Goal: Task Accomplishment & Management: Complete application form

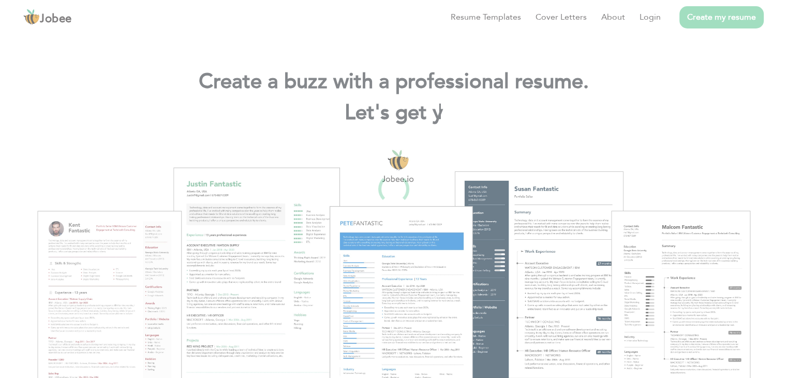
click at [112, 41] on div at bounding box center [393, 189] width 787 height 378
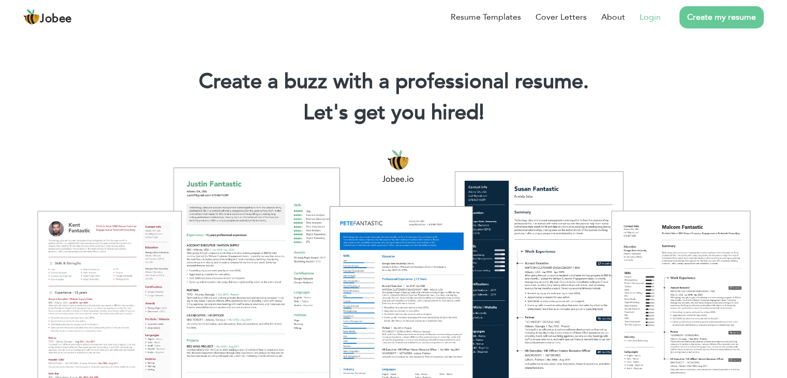
click at [651, 17] on link "Login" at bounding box center [649, 17] width 21 height 12
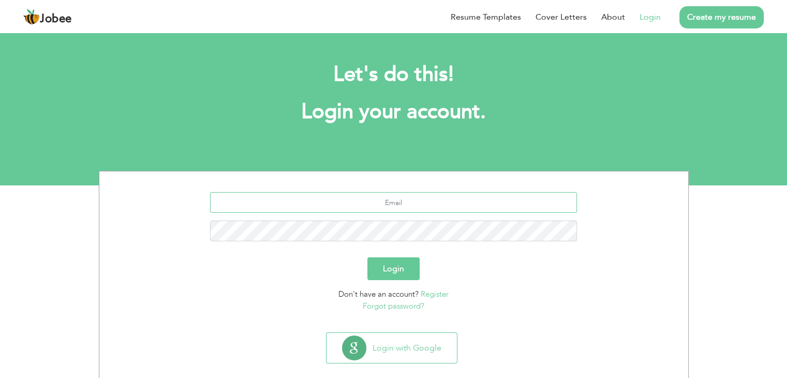
click at [408, 199] on input "text" at bounding box center [393, 202] width 367 height 21
type input "shakeelzain04@gmail.com"
click at [385, 266] on button "Login" at bounding box center [393, 268] width 52 height 23
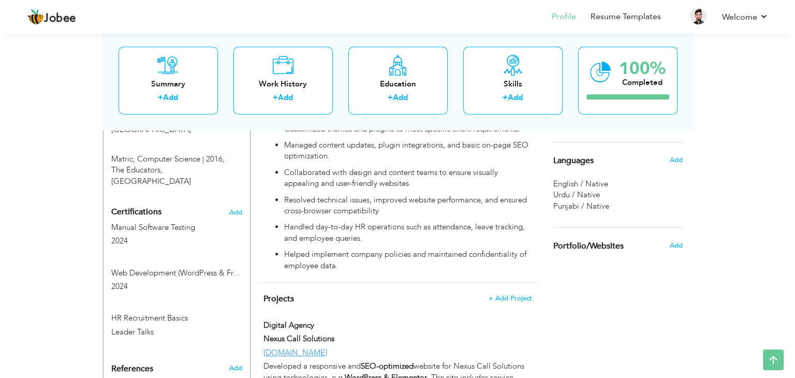
scroll to position [558, 0]
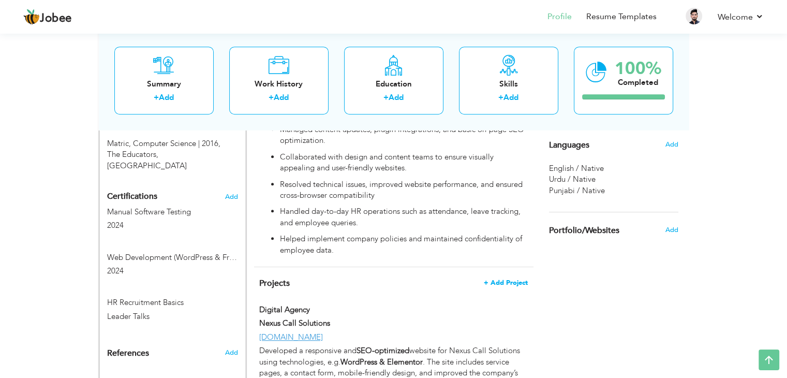
click at [499, 279] on span "+ Add Project" at bounding box center [506, 282] width 44 height 7
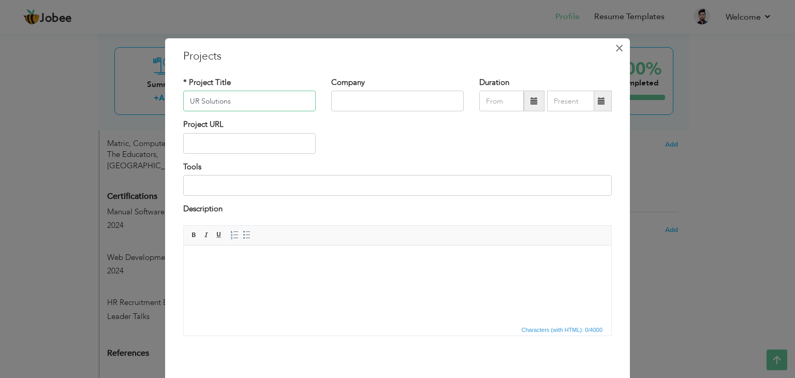
type input "UR Solutions"
click at [615, 49] on span "×" at bounding box center [619, 48] width 9 height 19
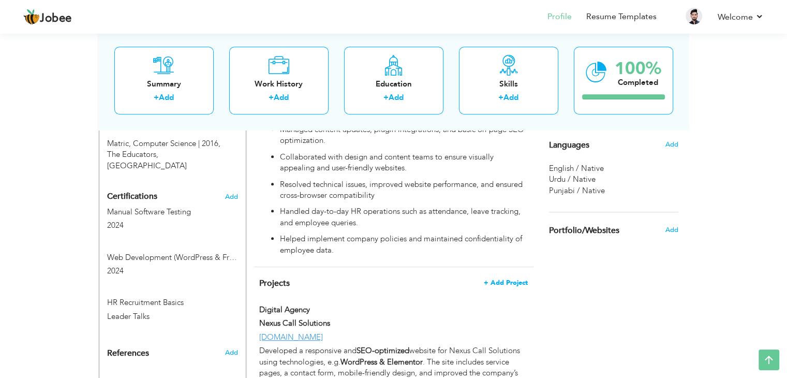
click at [513, 279] on span "+ Add Project" at bounding box center [506, 282] width 44 height 7
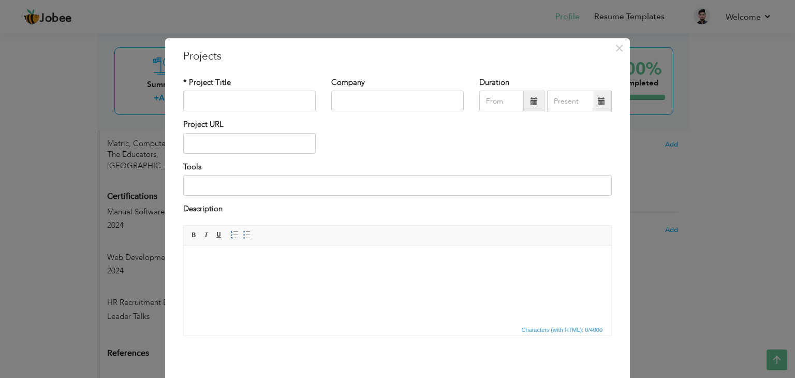
drag, startPoint x: 696, startPoint y: 508, endPoint x: 235, endPoint y: 98, distance: 617.1
click at [235, 245] on html at bounding box center [397, 261] width 427 height 32
click at [231, 98] on input "text" at bounding box center [249, 101] width 132 height 21
type input "IT Company"
click at [364, 101] on input "text" at bounding box center [397, 101] width 132 height 21
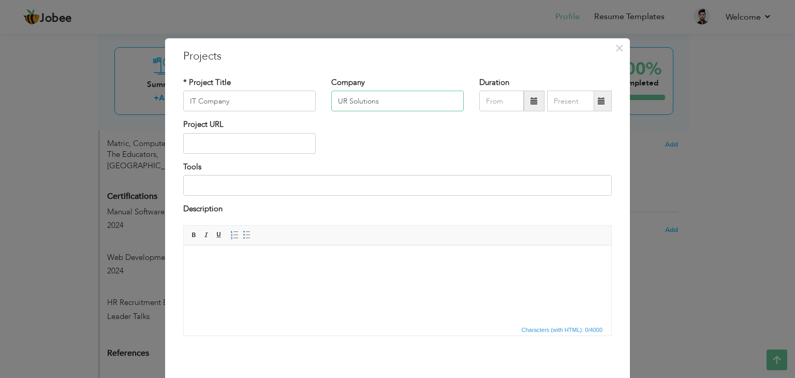
type input "UR Solutions"
click at [221, 152] on input "text" at bounding box center [249, 143] width 132 height 21
paste input "[URL][DOMAIN_NAME]"
type input "[URL][DOMAIN_NAME]"
click at [258, 276] on html at bounding box center [397, 261] width 427 height 32
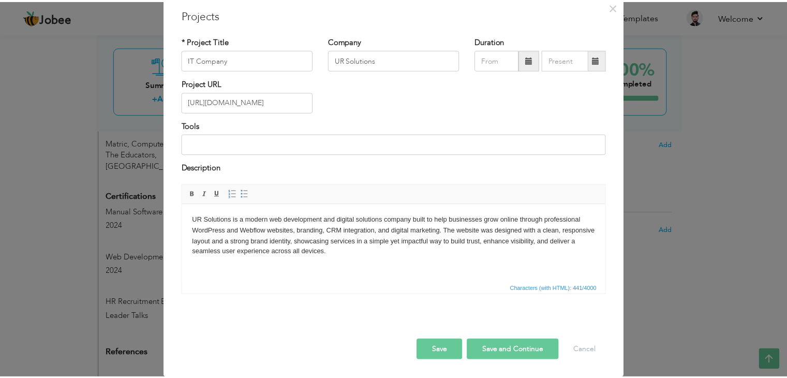
scroll to position [41, 0]
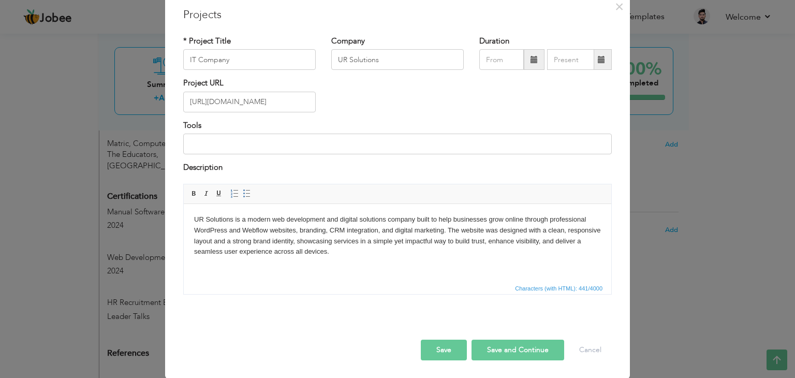
click at [449, 345] on button "Save" at bounding box center [444, 349] width 46 height 21
click at [441, 344] on button "Save" at bounding box center [444, 349] width 46 height 21
click at [502, 353] on button "Save and Continue" at bounding box center [517, 349] width 93 height 21
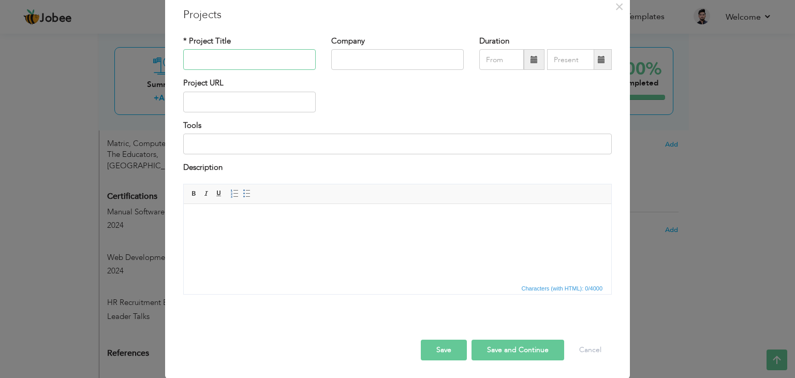
click at [245, 65] on input "text" at bounding box center [249, 59] width 132 height 21
paste input "Care Provider"
type input "Care Provider"
click at [366, 58] on input "text" at bounding box center [397, 59] width 132 height 21
paste input "Ashra Project"
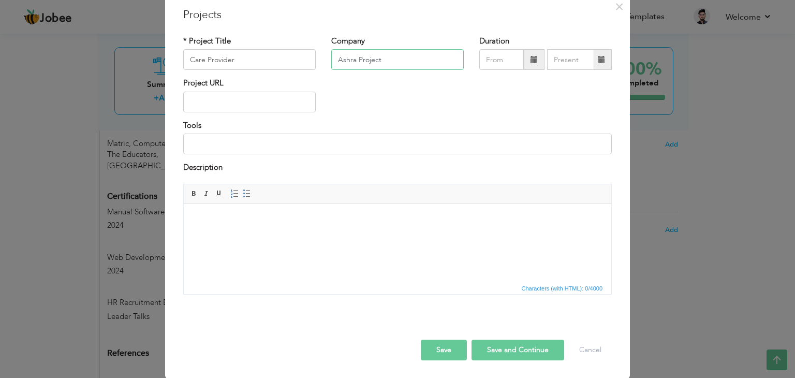
type input "Ashra Project"
click at [274, 99] on input "text" at bounding box center [249, 102] width 132 height 21
paste input "[URL][DOMAIN_NAME]"
type input "[URL][DOMAIN_NAME]"
click at [348, 235] on html at bounding box center [397, 219] width 427 height 32
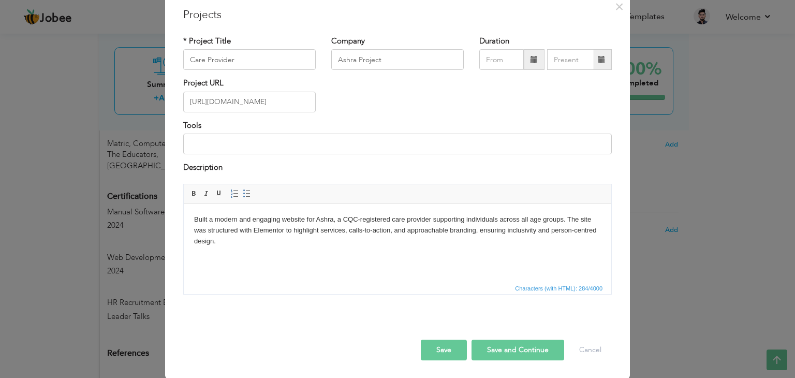
click at [513, 348] on button "Save and Continue" at bounding box center [517, 349] width 93 height 21
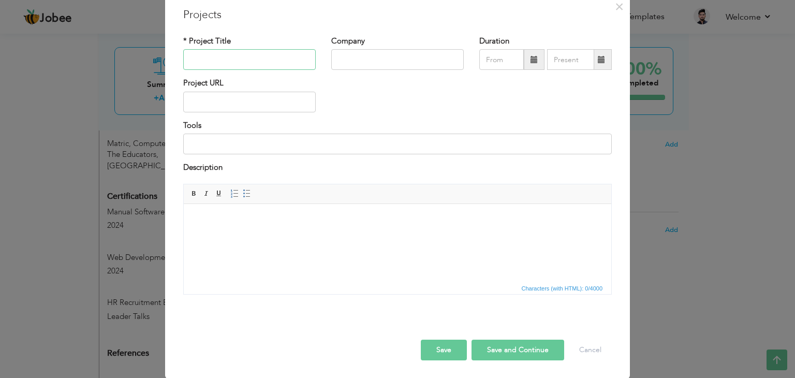
click at [267, 69] on input "text" at bounding box center [249, 59] width 132 height 21
paste input "Support Services Website"
type input "Support Services Website"
click at [422, 58] on input "text" at bounding box center [397, 59] width 132 height 21
paste input "Parvaaz"
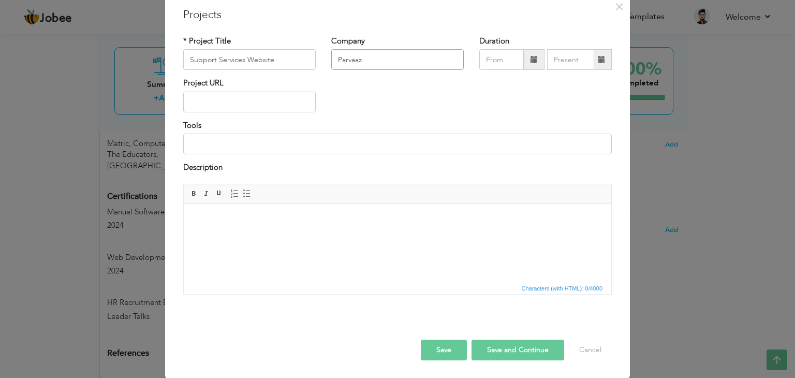
type input "Parvaaz"
click at [272, 103] on input "text" at bounding box center [249, 102] width 132 height 21
paste input "[URL][DOMAIN_NAME]"
type input "[URL][DOMAIN_NAME]"
click at [334, 235] on html at bounding box center [397, 219] width 427 height 32
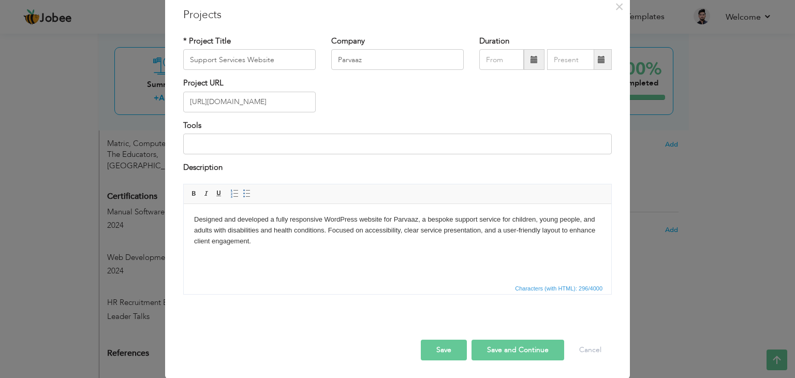
click at [527, 352] on button "Save and Continue" at bounding box center [517, 349] width 93 height 21
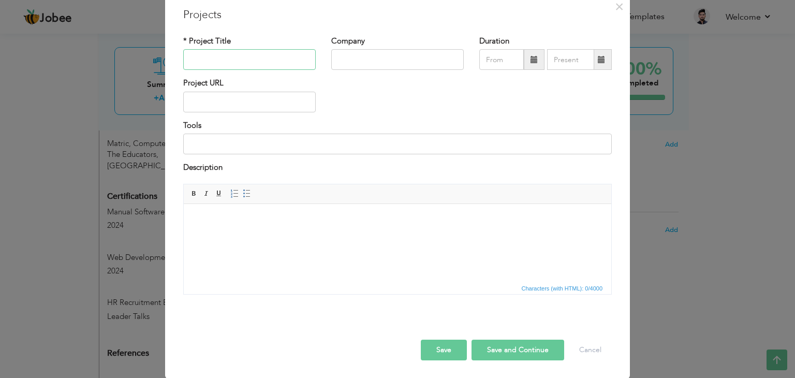
click at [248, 57] on input "text" at bounding box center [249, 59] width 132 height 21
paste input "Healthcare Support Website"
type input "Healthcare Support Website"
click at [426, 64] on input "text" at bounding box center [397, 59] width 132 height 21
paste input "IDCare Project"
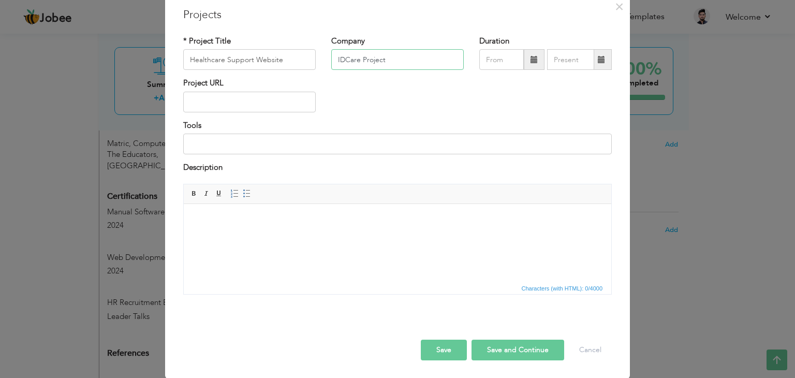
type input "IDCare Project"
click at [266, 96] on input "text" at bounding box center [249, 102] width 132 height 21
paste input "[URL][DOMAIN_NAME]"
type input "[URL][DOMAIN_NAME]"
click at [323, 235] on html at bounding box center [397, 219] width 427 height 32
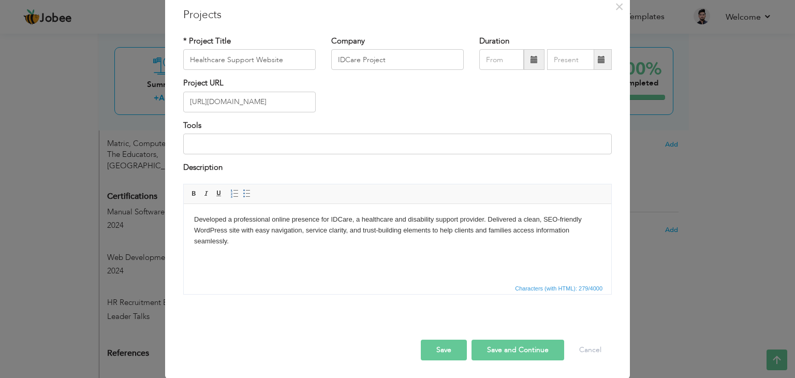
click at [518, 350] on button "Save and Continue" at bounding box center [517, 349] width 93 height 21
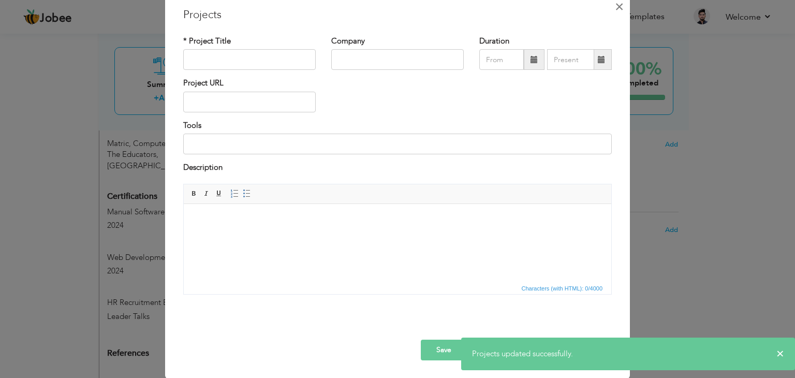
click at [615, 8] on span "×" at bounding box center [619, 6] width 9 height 19
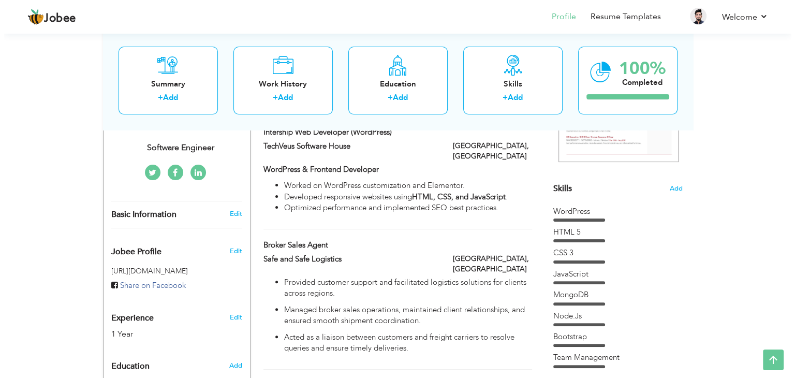
scroll to position [213, 0]
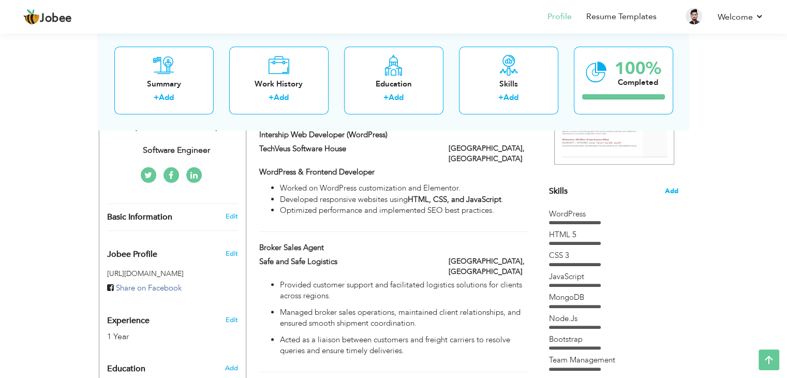
click at [675, 191] on span "Add" at bounding box center [671, 191] width 13 height 10
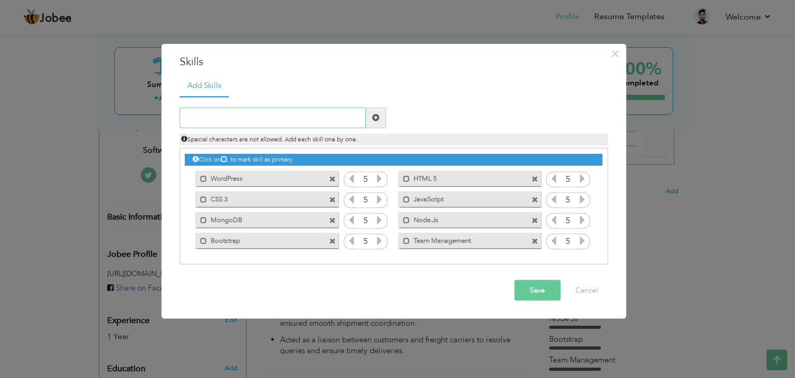
click at [236, 108] on input "text" at bounding box center [273, 117] width 186 height 21
type input "Webflow"
click at [371, 120] on span at bounding box center [376, 117] width 20 height 21
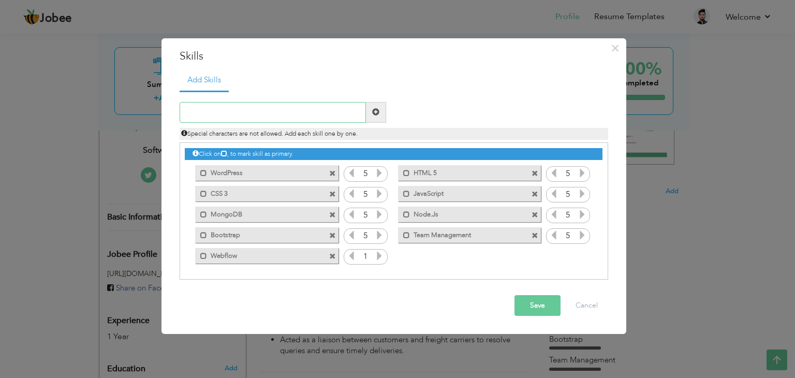
click at [297, 112] on input "text" at bounding box center [273, 112] width 186 height 21
type input "WIX"
click at [382, 109] on span at bounding box center [376, 112] width 20 height 21
click at [319, 122] on input "text" at bounding box center [273, 112] width 186 height 21
type input "UI/UX"
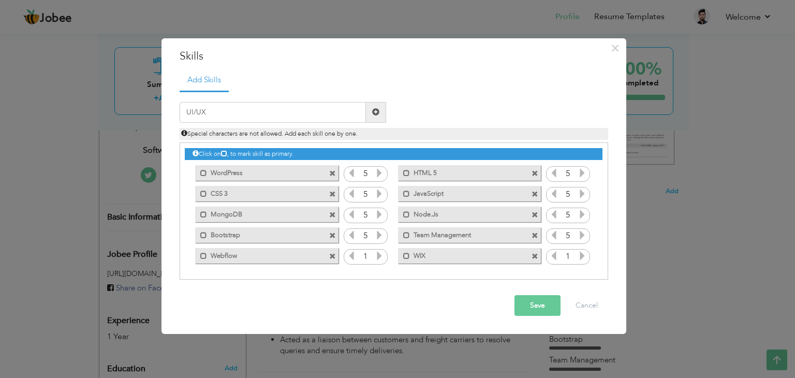
click at [376, 106] on span at bounding box center [376, 112] width 20 height 21
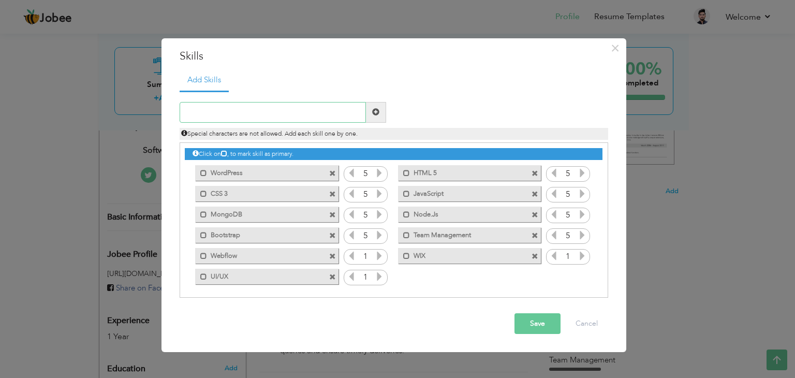
click at [316, 121] on input "text" at bounding box center [273, 112] width 186 height 21
type input "PPC"
click at [379, 112] on span at bounding box center [375, 111] width 7 height 7
click at [577, 254] on icon at bounding box center [581, 255] width 9 height 9
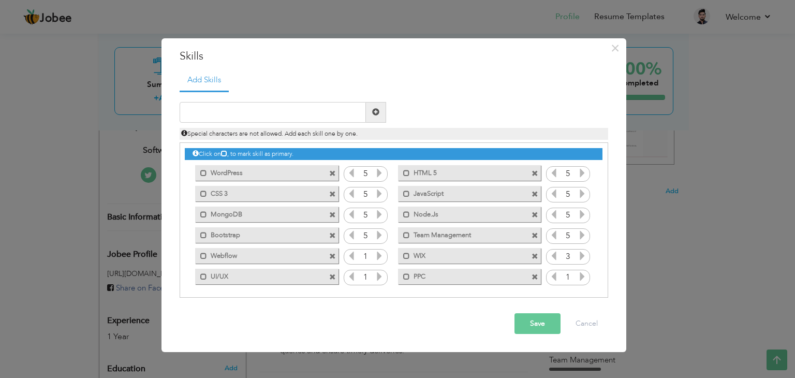
click at [577, 254] on icon at bounding box center [581, 255] width 9 height 9
click at [579, 274] on icon at bounding box center [581, 276] width 9 height 9
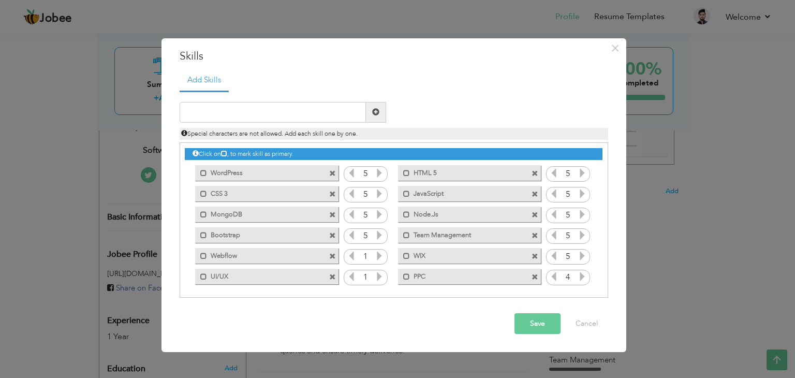
click at [579, 274] on icon at bounding box center [581, 276] width 9 height 9
click at [377, 255] on icon at bounding box center [379, 255] width 9 height 9
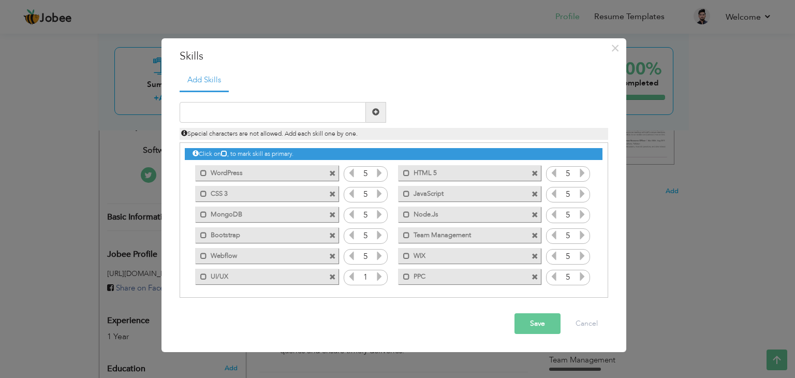
click at [379, 276] on icon at bounding box center [379, 276] width 9 height 9
click at [330, 117] on input "text" at bounding box center [273, 112] width 186 height 21
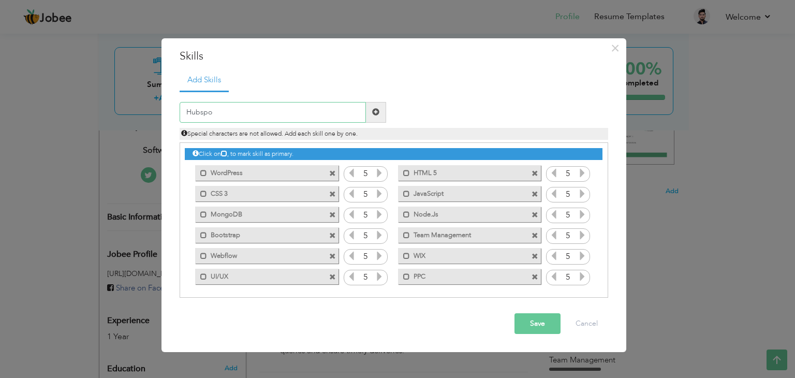
type input "Hubspot"
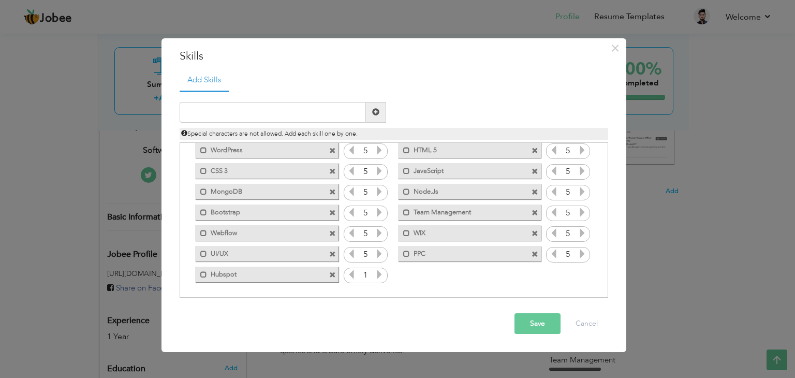
click at [378, 275] on icon at bounding box center [379, 274] width 9 height 9
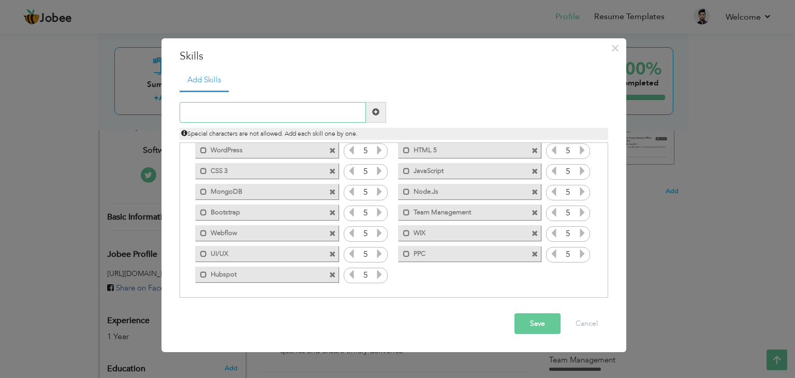
click at [313, 114] on input "text" at bounding box center [273, 112] width 186 height 21
click at [534, 321] on button "Save" at bounding box center [537, 323] width 46 height 21
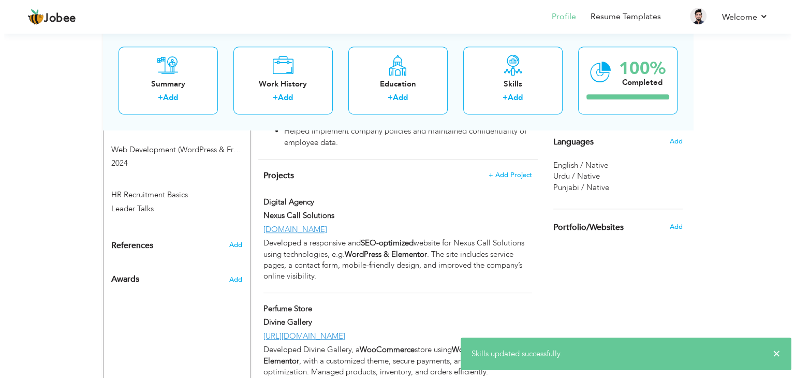
scroll to position [667, 0]
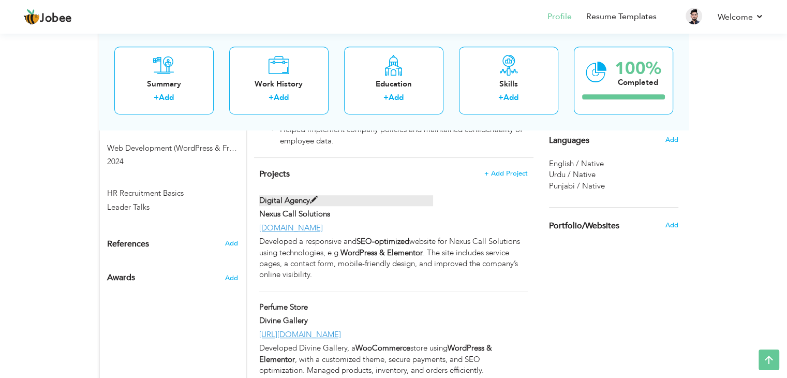
drag, startPoint x: 534, startPoint y: 321, endPoint x: 420, endPoint y: 183, distance: 178.6
click at [420, 195] on label "Digital Agency" at bounding box center [346, 200] width 174 height 11
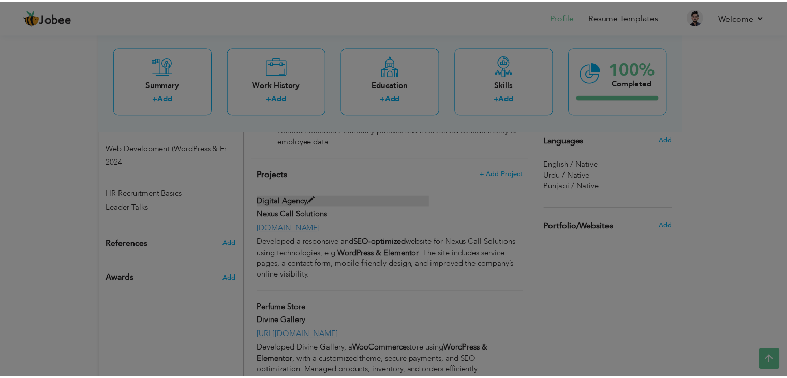
scroll to position [0, 0]
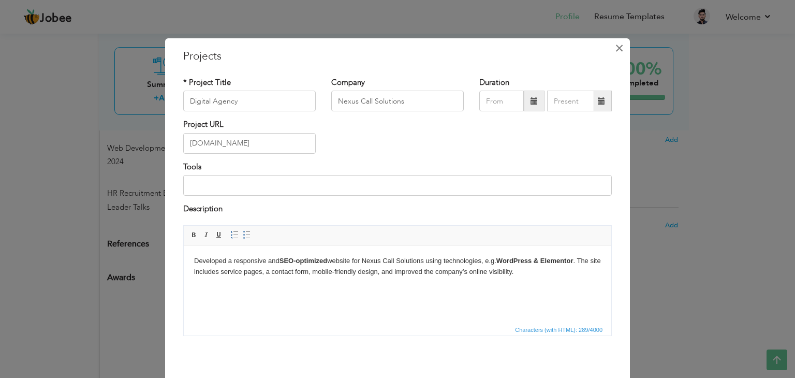
click at [615, 47] on span "×" at bounding box center [619, 48] width 9 height 19
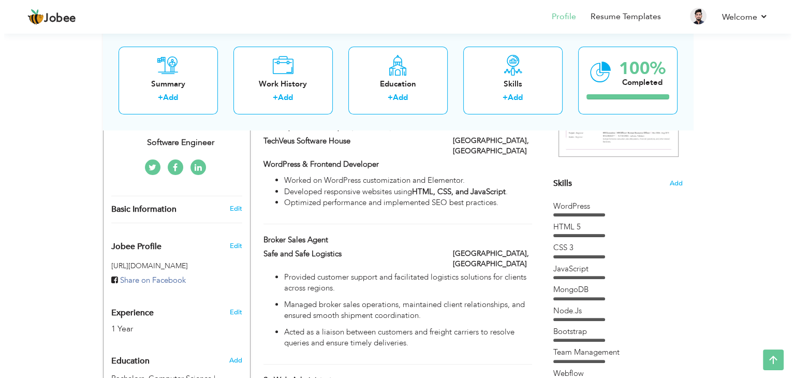
scroll to position [266, 0]
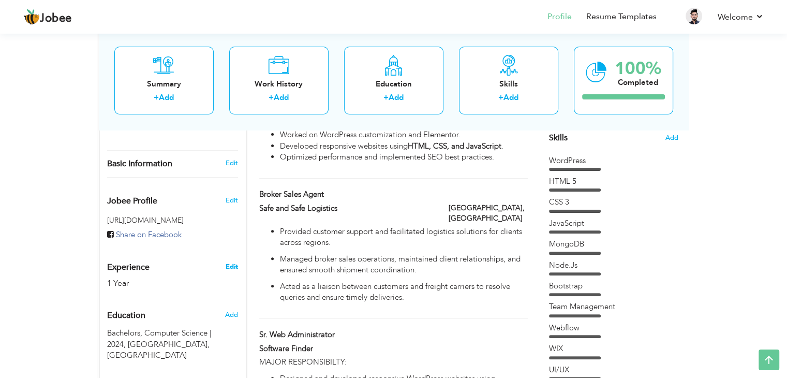
click at [228, 262] on link "Edit" at bounding box center [231, 266] width 12 height 9
type input "ZAIN UL"
type input "ABIDEEN"
type input "03034398655"
select select "number:166"
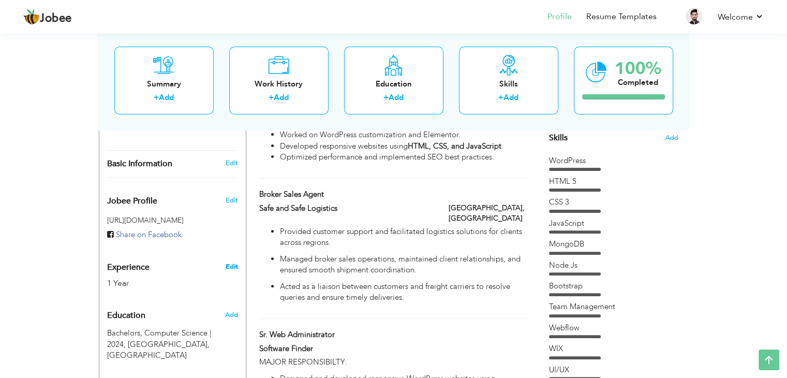
type input "[GEOGRAPHIC_DATA]"
select select "number:3"
type input "Software Engineer"
type input "https://www.linkedin.cohttps://[DOMAIN_NAME][URL]"
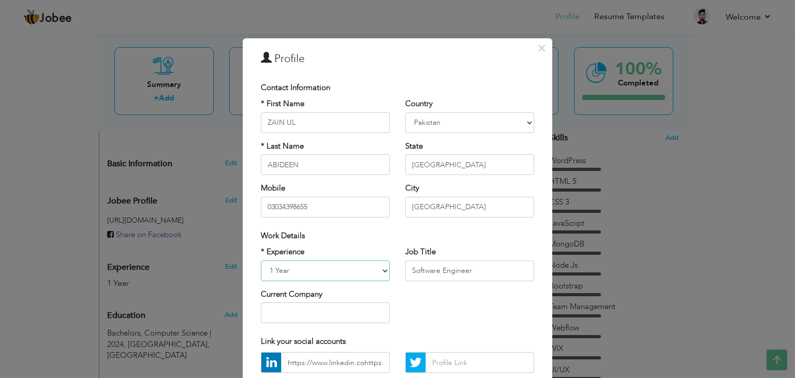
click at [361, 273] on select "Entry Level Less than 1 Year 1 Year 2 Years 3 Years 4 Years 5 Years 6 Years 7 Y…" at bounding box center [325, 270] width 129 height 21
select select "number:4"
click at [261, 260] on select "Entry Level Less than 1 Year 1 Year 2 Years 3 Years 4 Years 5 Years 6 Years 7 Y…" at bounding box center [325, 270] width 129 height 21
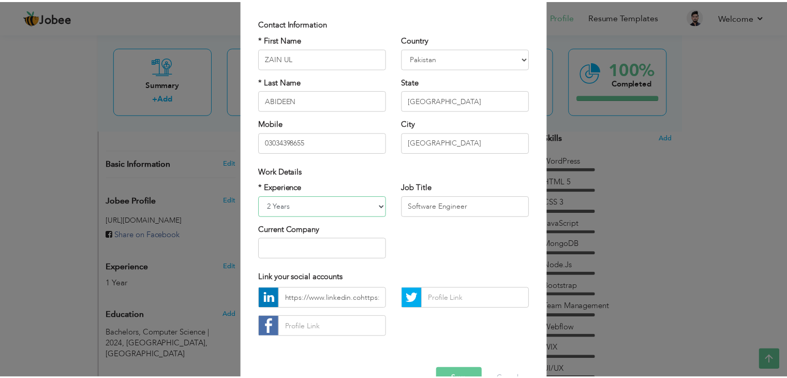
scroll to position [94, 0]
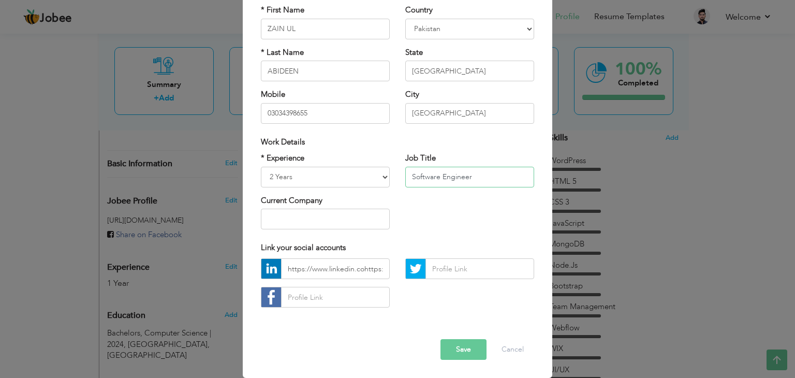
click at [459, 183] on input "Software Engineer" at bounding box center [469, 177] width 129 height 21
paste input "web administrator"
type input "Sr. Web Administrator"
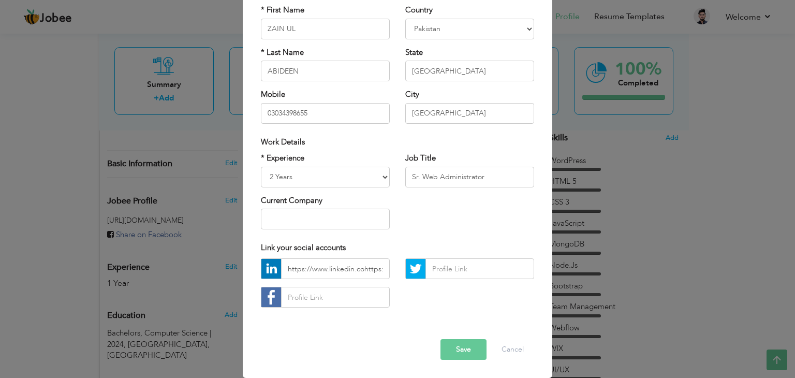
click at [462, 351] on button "Save" at bounding box center [463, 349] width 46 height 21
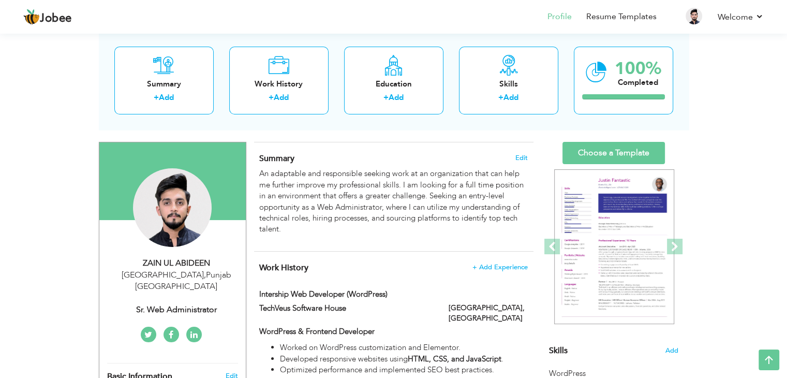
scroll to position [0, 0]
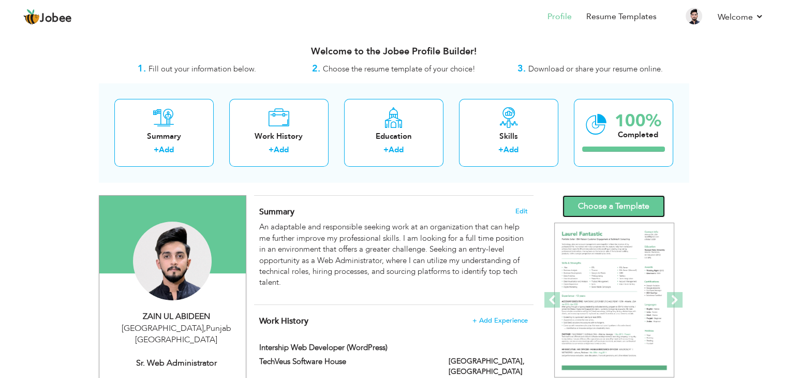
click at [646, 199] on link "Choose a Template" at bounding box center [613, 206] width 102 height 22
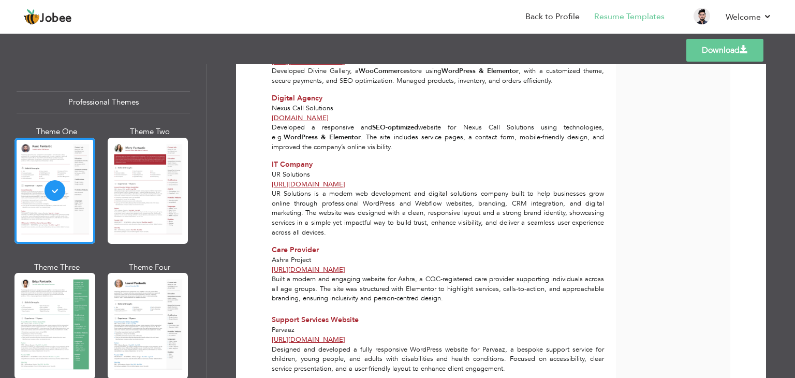
scroll to position [906, 0]
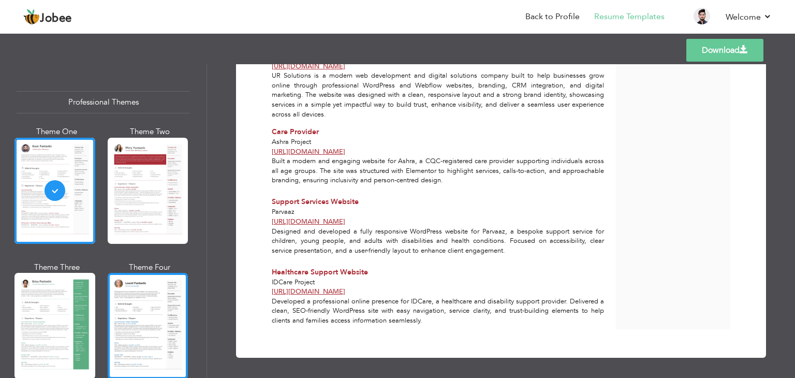
click at [137, 335] on div at bounding box center [148, 326] width 81 height 106
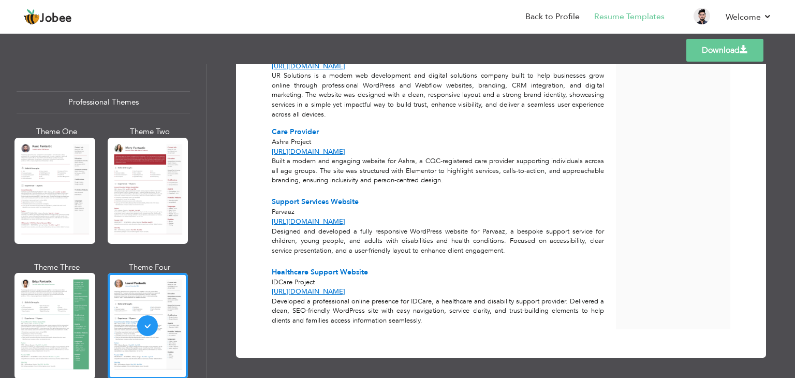
click at [738, 53] on link "Download" at bounding box center [724, 50] width 77 height 23
